Goal: Information Seeking & Learning: Learn about a topic

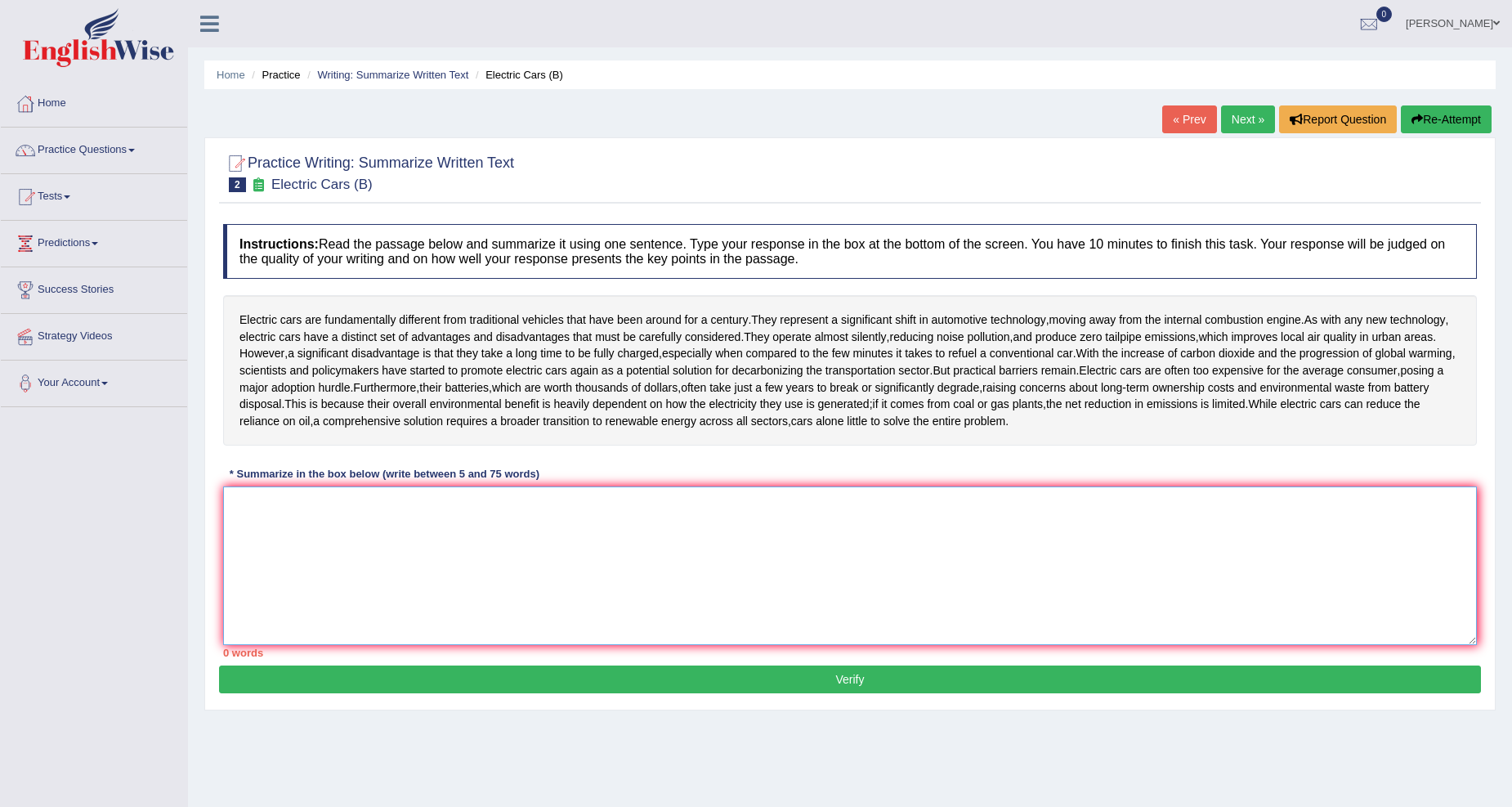
click at [255, 521] on textarea at bounding box center [850, 566] width 1254 height 159
click at [129, 156] on link "Practice Questions" at bounding box center [94, 149] width 186 height 41
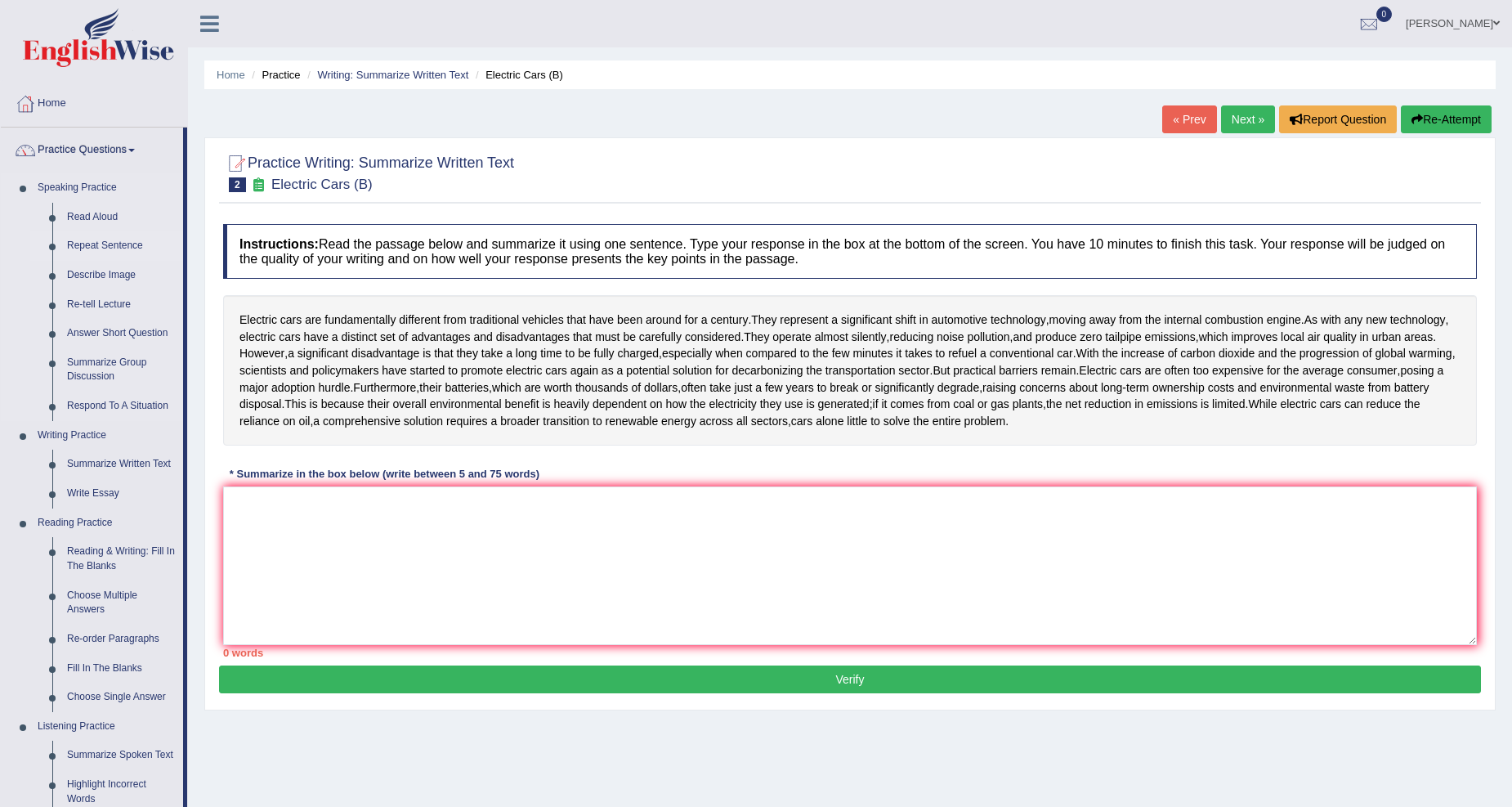
click at [115, 246] on link "Repeat Sentence" at bounding box center [122, 246] width 124 height 29
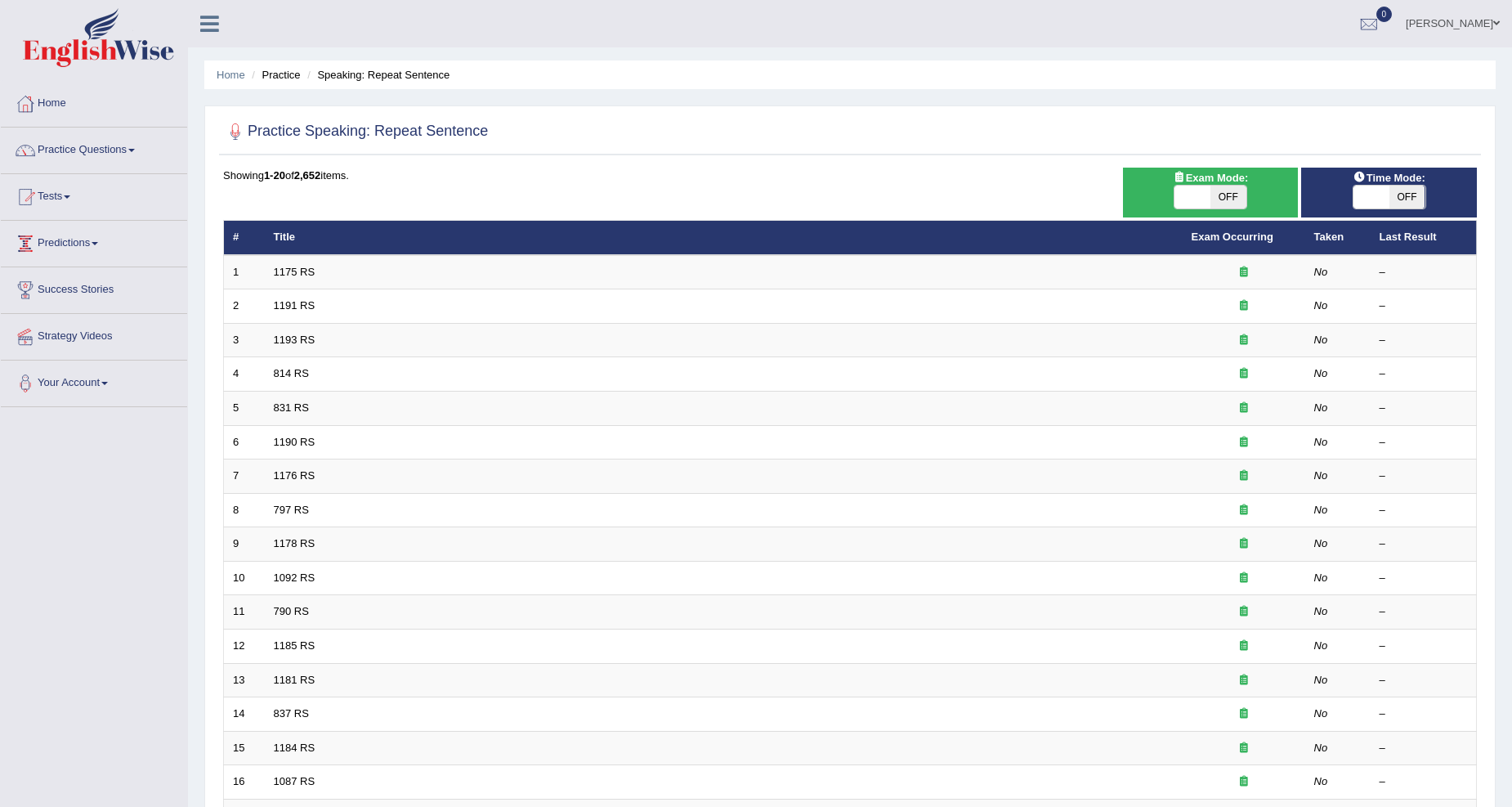
click at [295, 278] on td "1175 RS" at bounding box center [724, 272] width 918 height 34
click at [1344, 197] on div "ON OFF" at bounding box center [1389, 197] width 160 height 25
click at [1384, 195] on span at bounding box center [1371, 197] width 36 height 23
checkbox input "true"
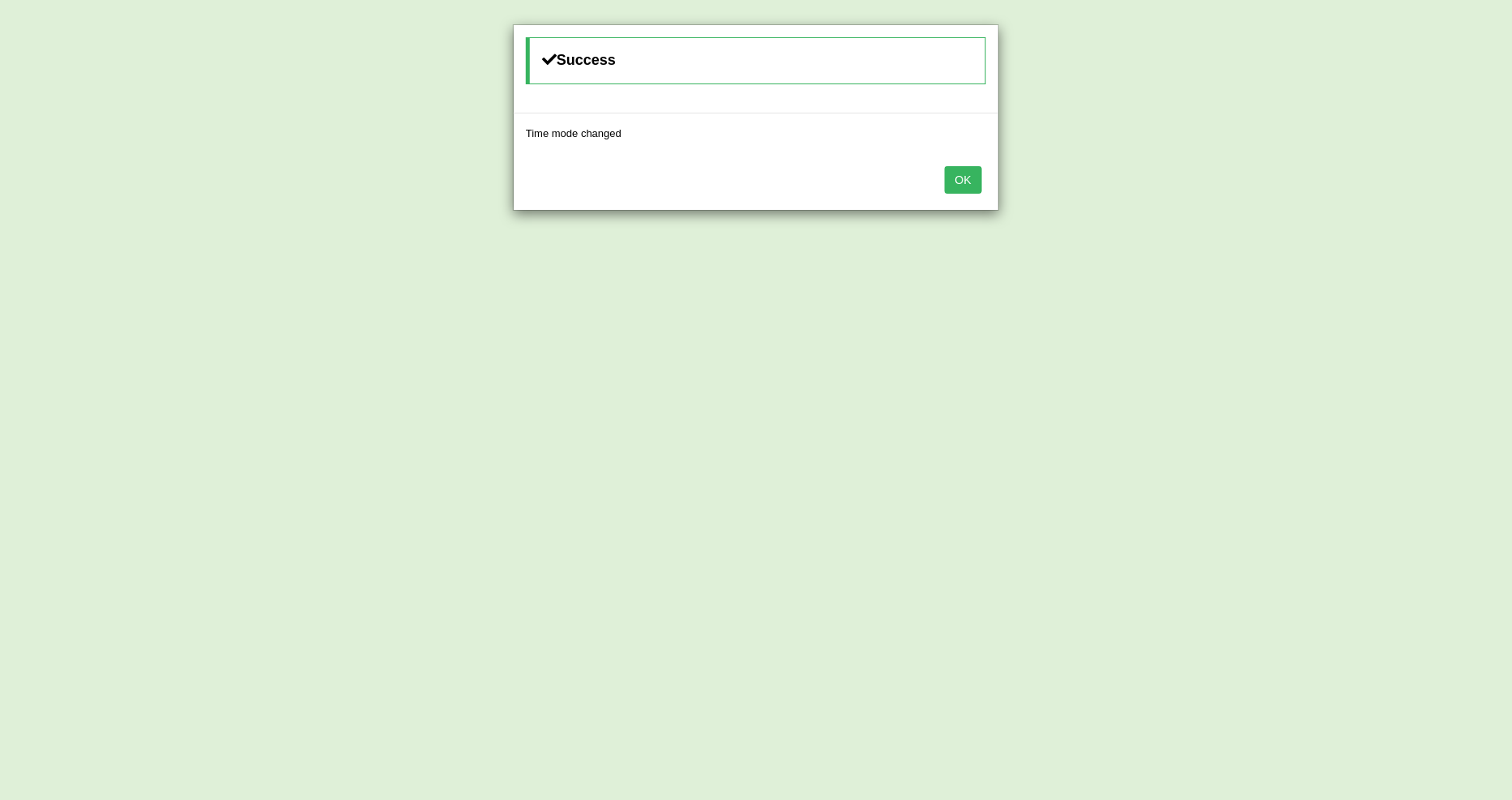
click at [971, 183] on button "OK" at bounding box center [964, 180] width 37 height 27
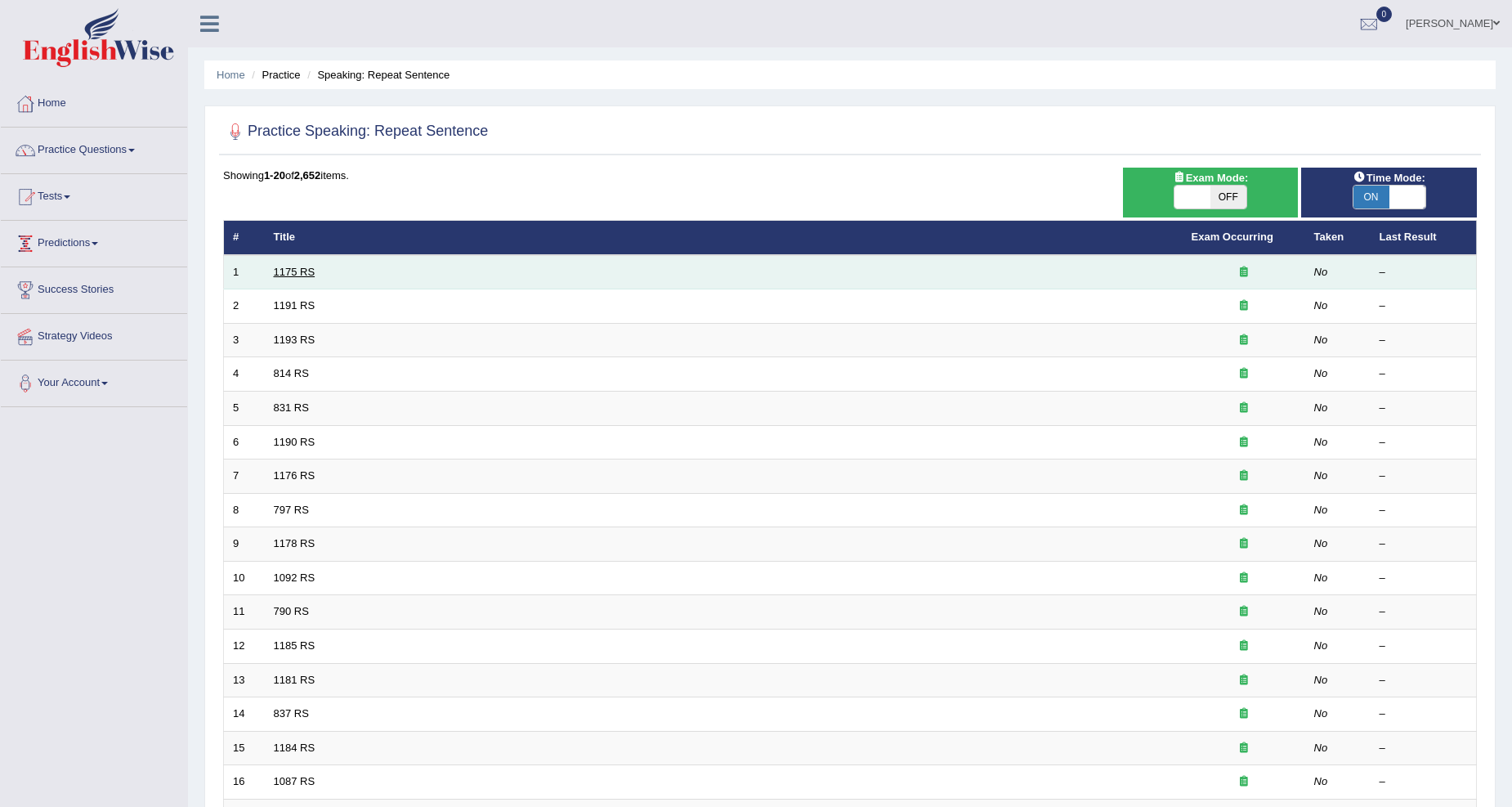
click at [297, 274] on link "1175 RS" at bounding box center [294, 272] width 42 height 12
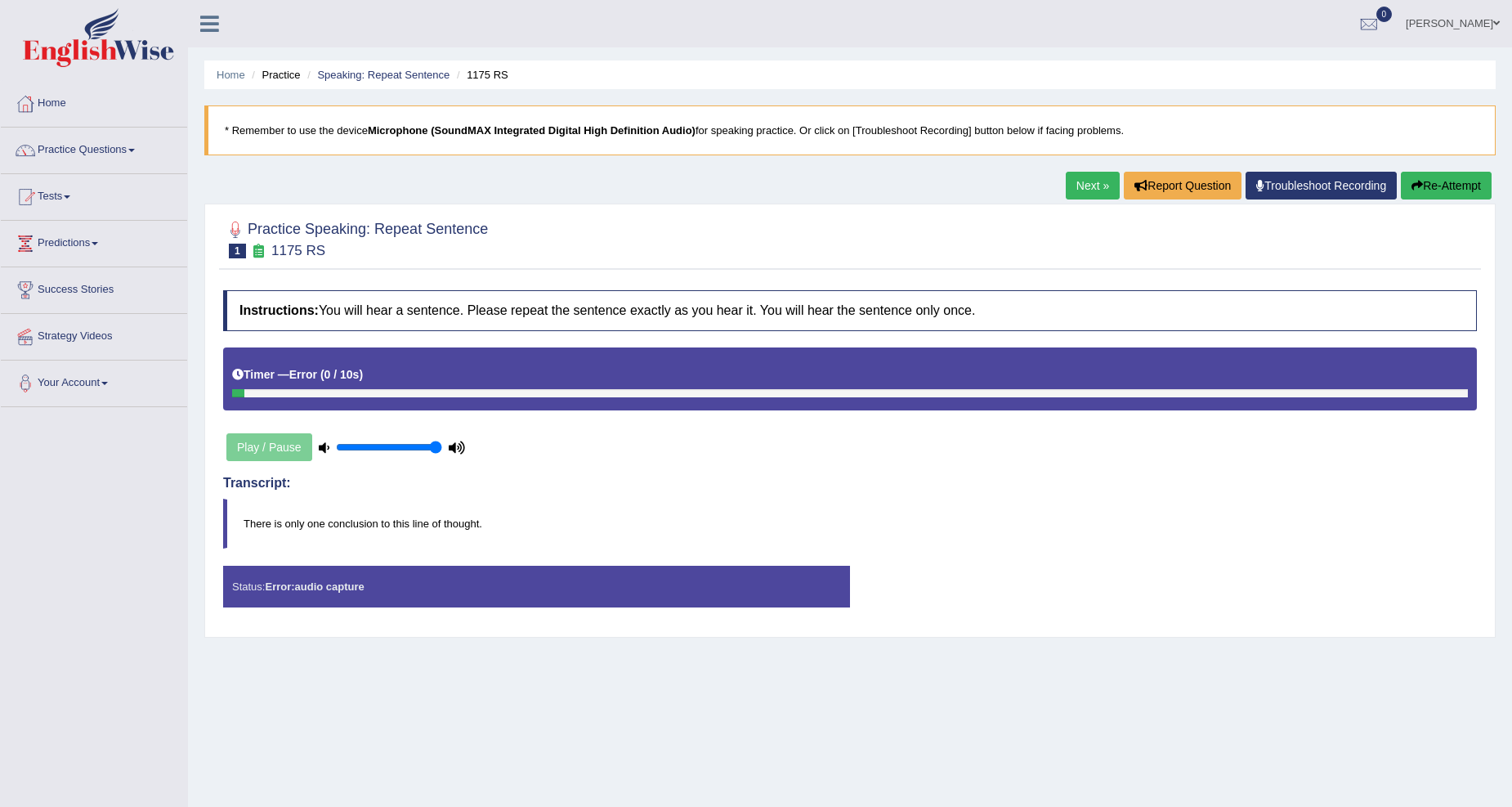
click at [1464, 185] on button "Re-Attempt" at bounding box center [1447, 185] width 91 height 27
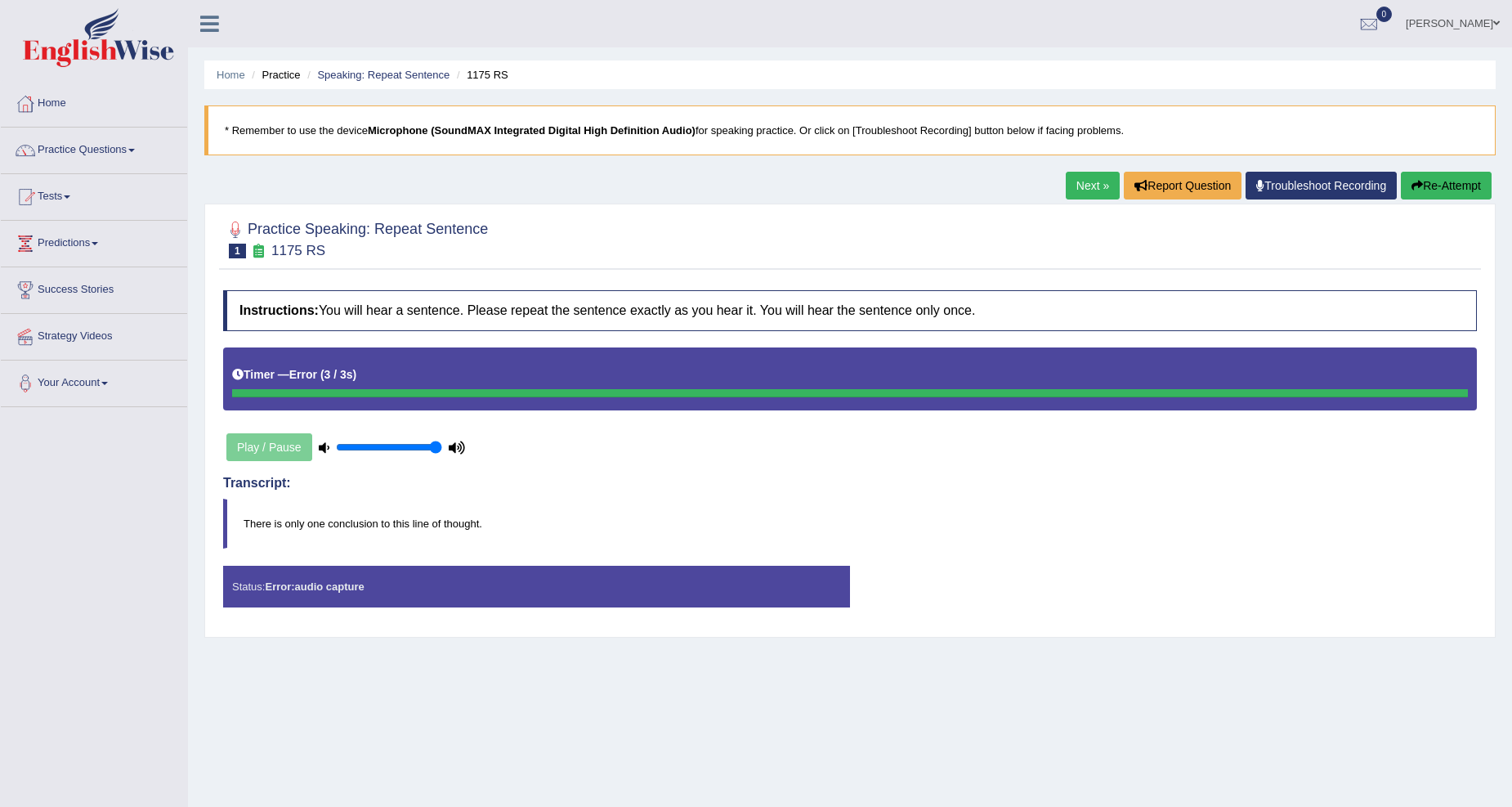
click at [1076, 181] on link "Next »" at bounding box center [1092, 185] width 54 height 27
click at [1086, 185] on link "Next »" at bounding box center [1092, 185] width 54 height 27
click at [1053, 659] on div "Home Practice Speaking: Repeat Sentence 1193 RS * Remember to use the device Mi…" at bounding box center [850, 409] width 1324 height 817
click at [133, 151] on link "Practice Questions" at bounding box center [94, 149] width 186 height 41
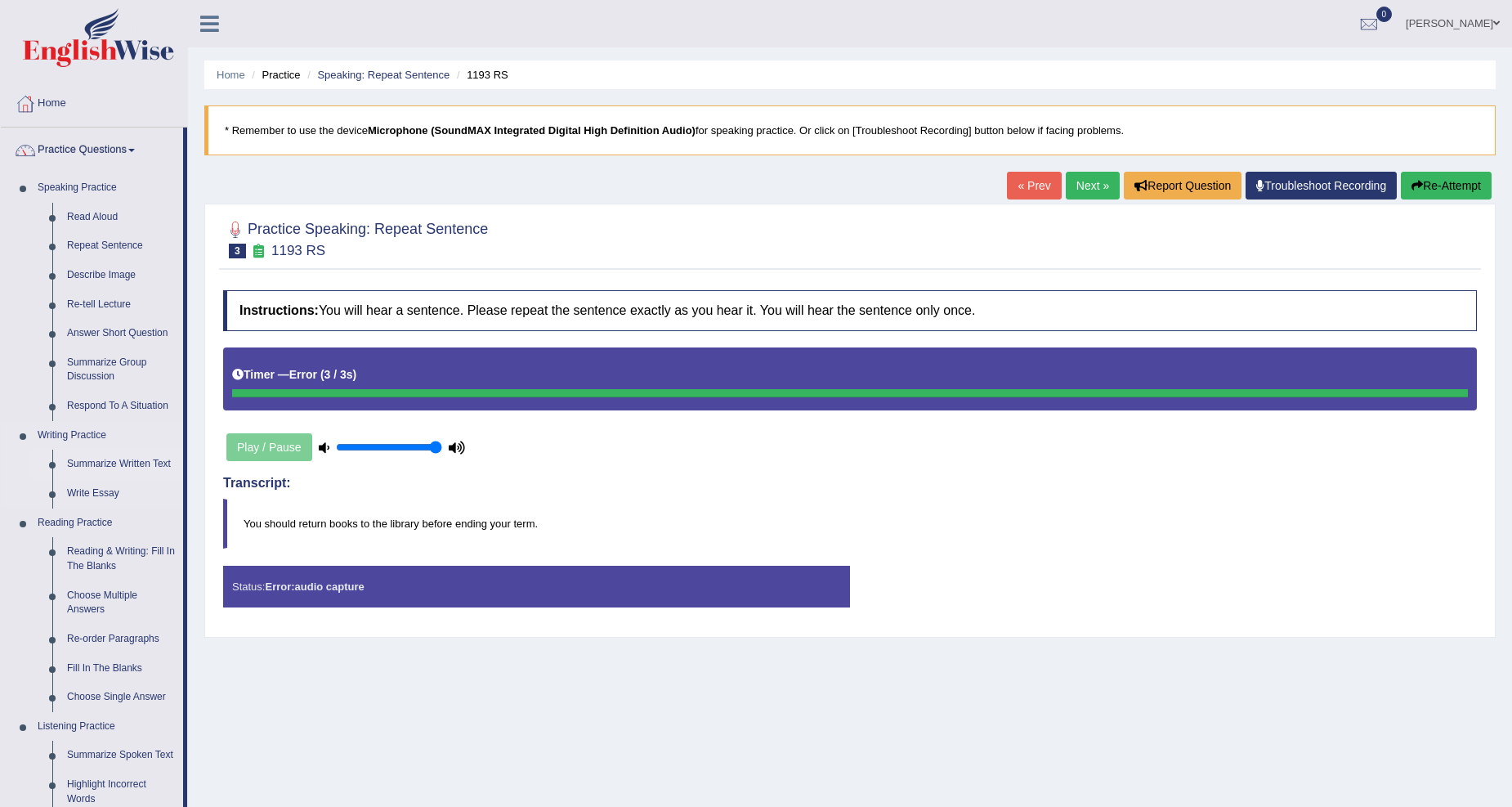
click at [124, 466] on link "Summarize Written Text" at bounding box center [122, 464] width 124 height 29
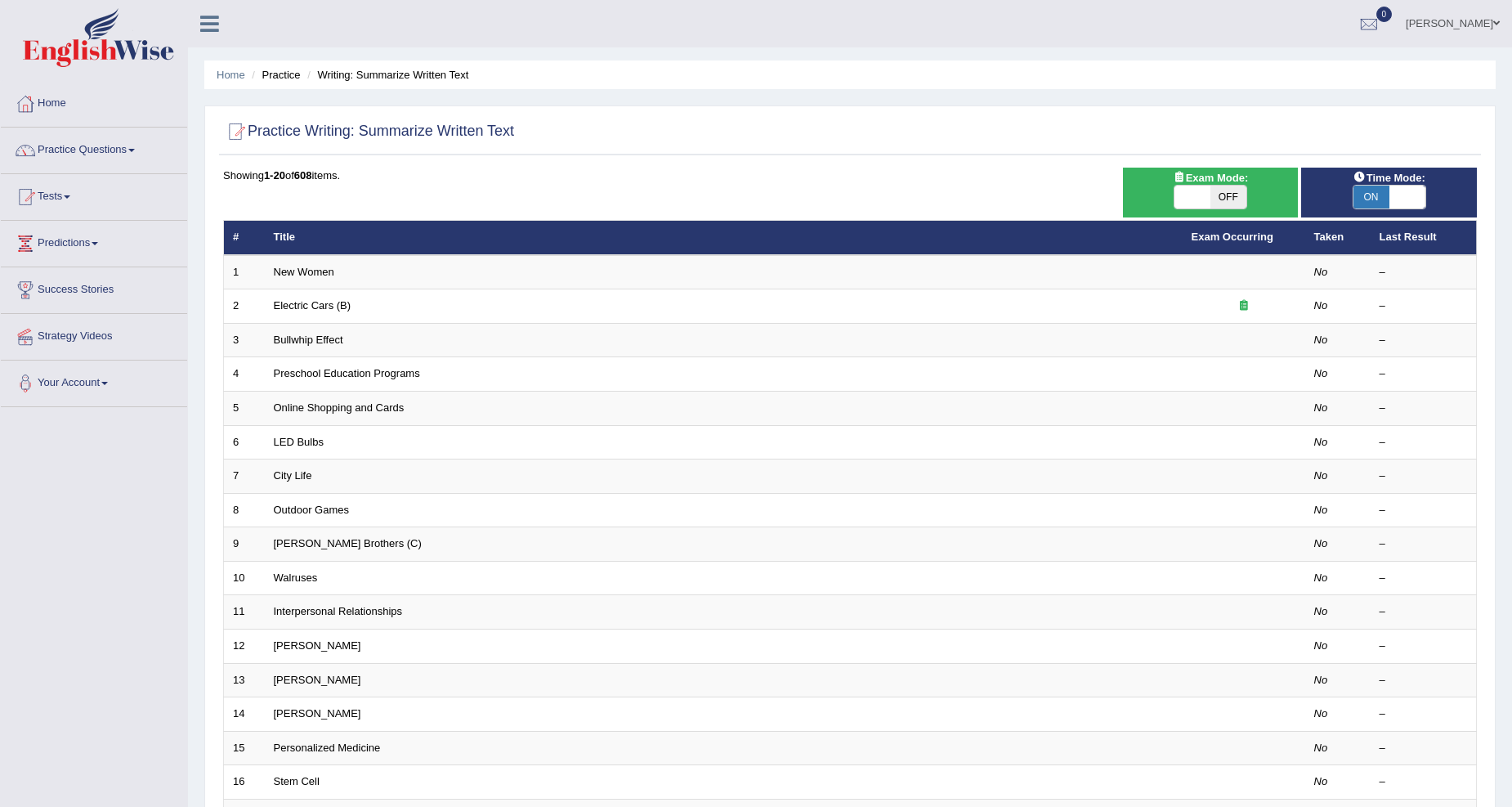
click at [311, 272] on link "New Women" at bounding box center [304, 272] width 60 height 12
click at [1204, 197] on span at bounding box center [1193, 197] width 36 height 23
checkbox input "true"
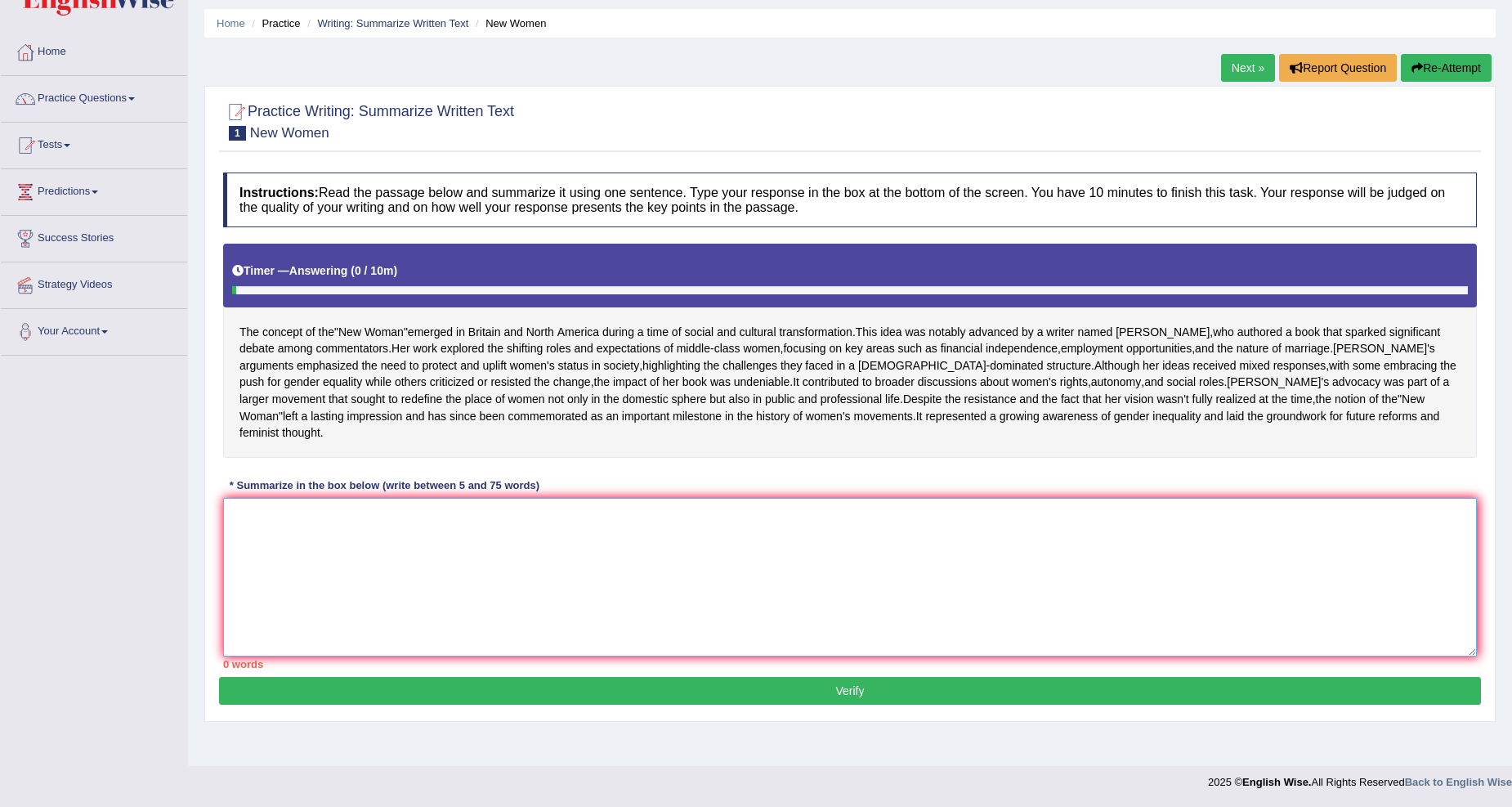
click at [257, 561] on textarea at bounding box center [850, 577] width 1254 height 159
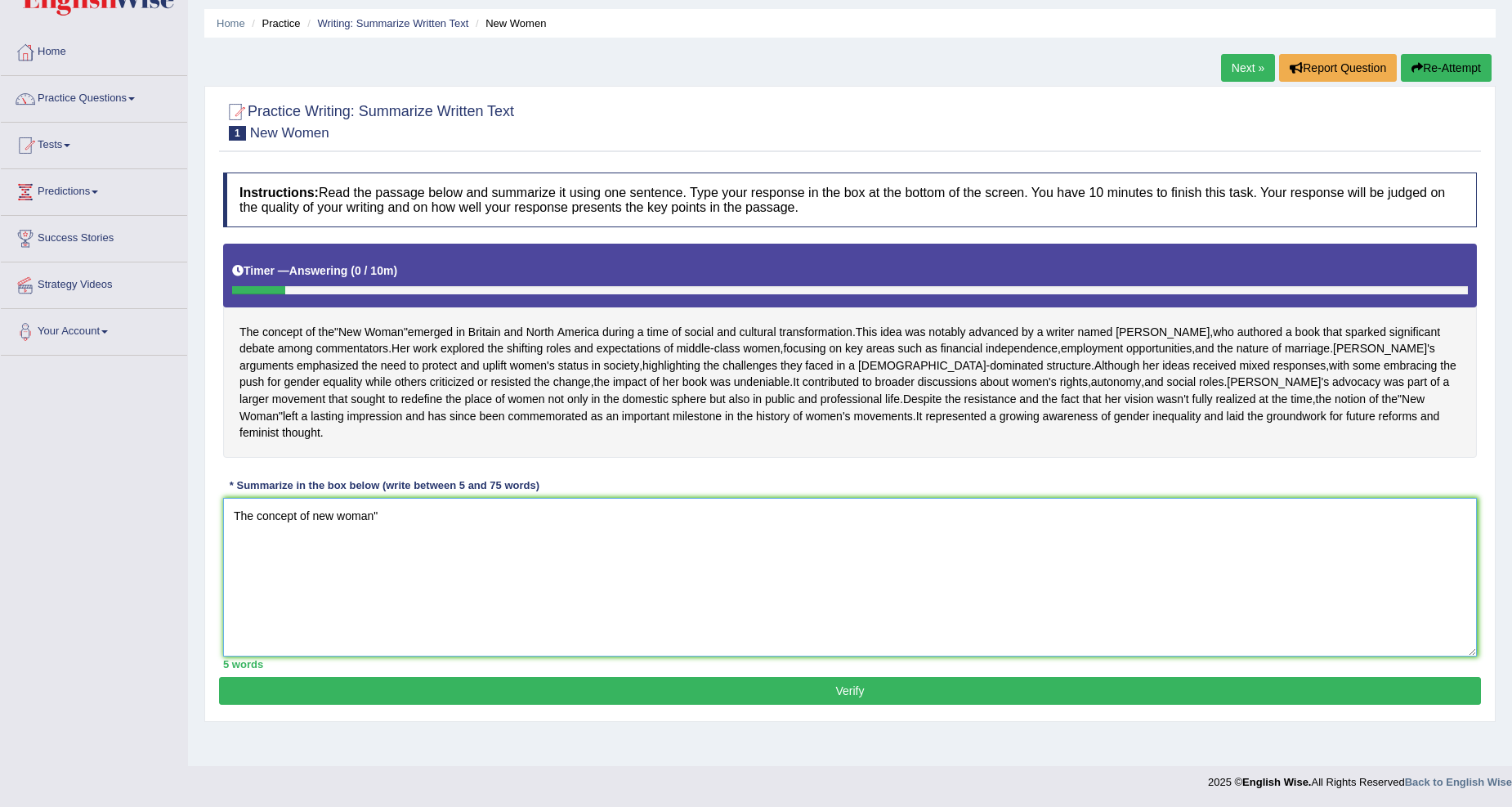
click at [318, 551] on textarea "The concept of new woman"" at bounding box center [850, 577] width 1254 height 159
click at [350, 553] on textarea "The concept of "New woman"" at bounding box center [850, 577] width 1254 height 159
click at [413, 569] on textarea "The concept of "New Woman"" at bounding box center [850, 577] width 1254 height 159
type textarea "The concept of "New Woman" emerged in Britain"
